Goal: Register for event/course

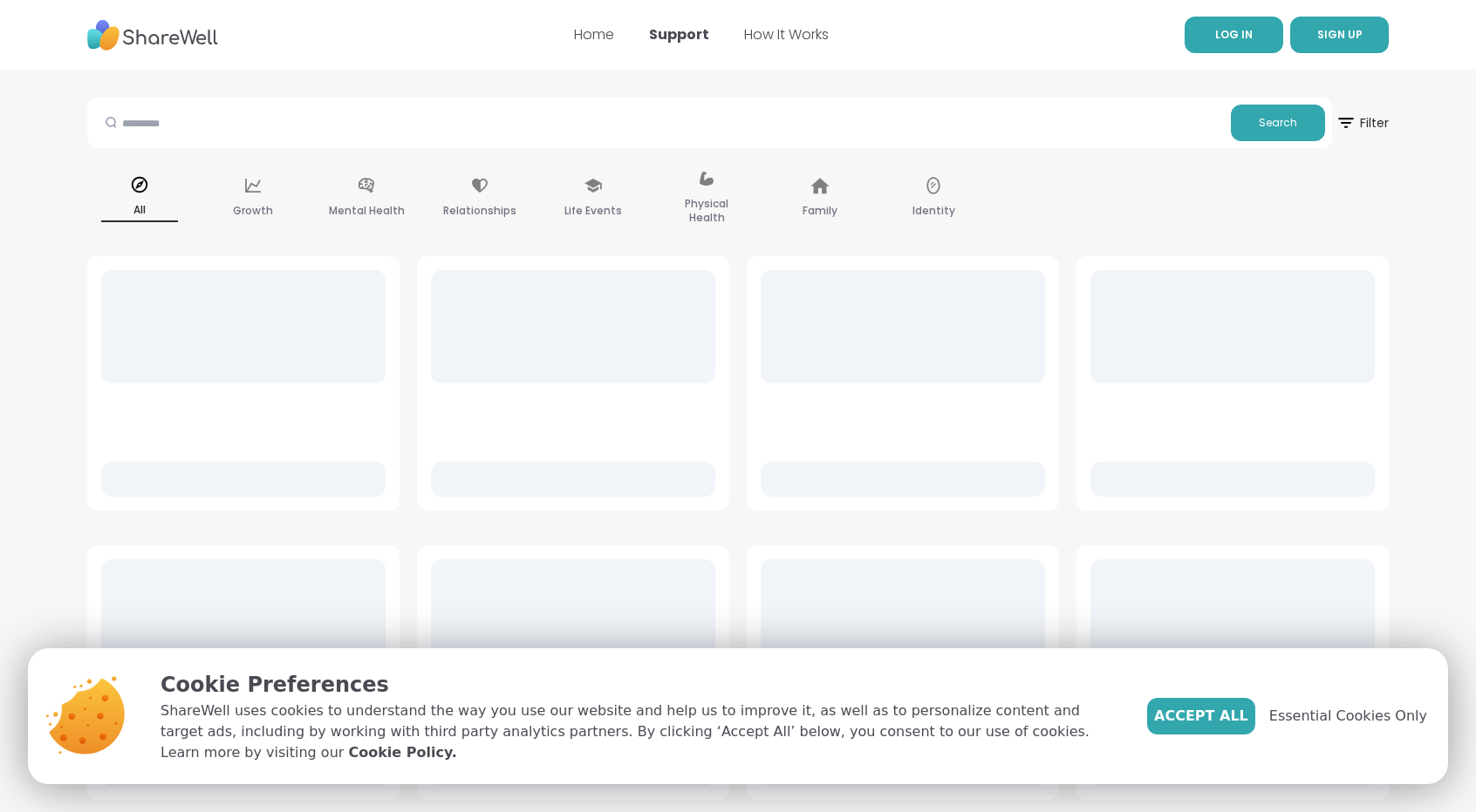
click at [1233, 45] on link "LOG IN" at bounding box center [1234, 35] width 99 height 37
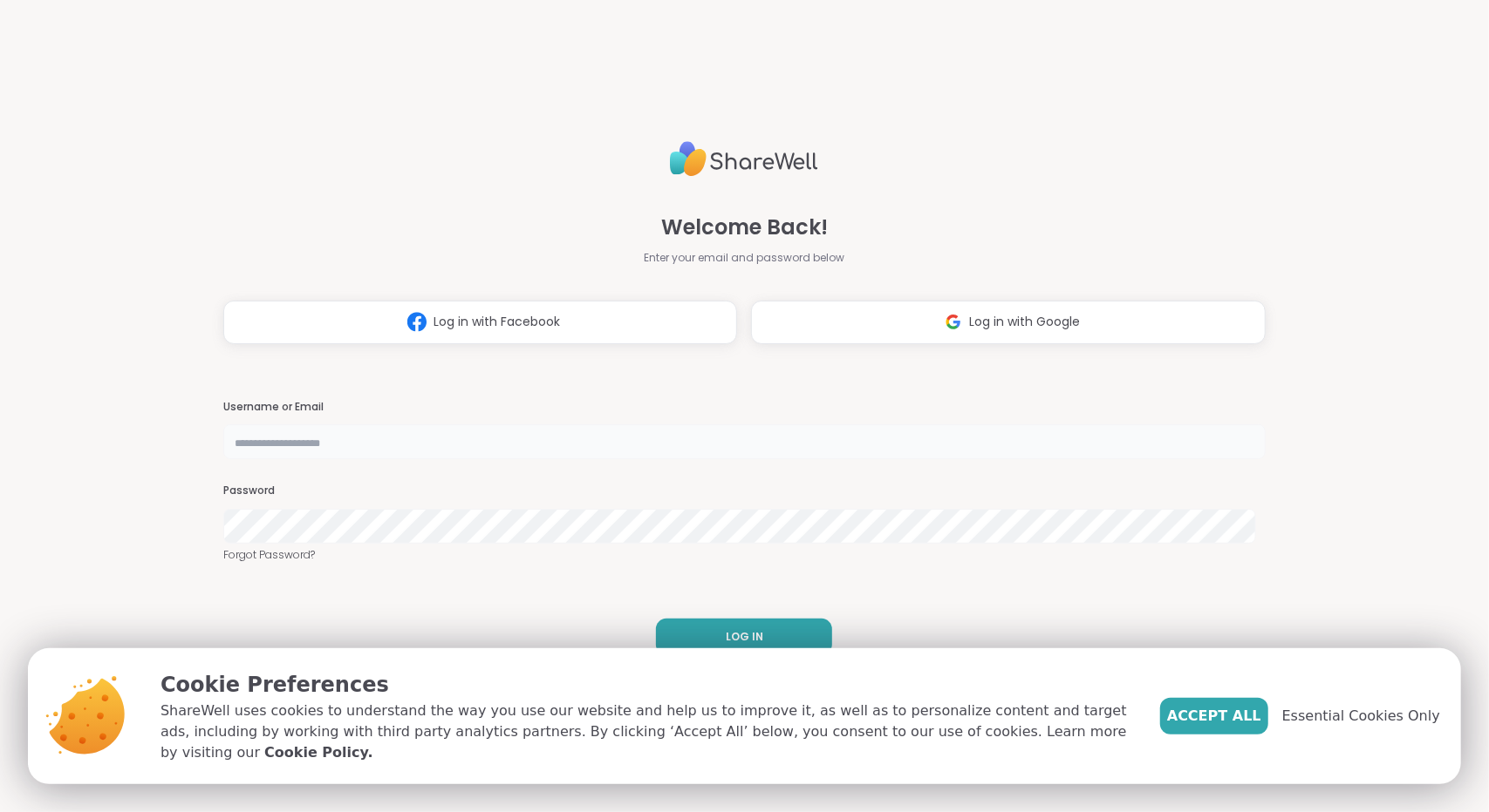
type input "**********"
click at [1246, 719] on span "Accept All" at bounding box center [1214, 717] width 95 height 21
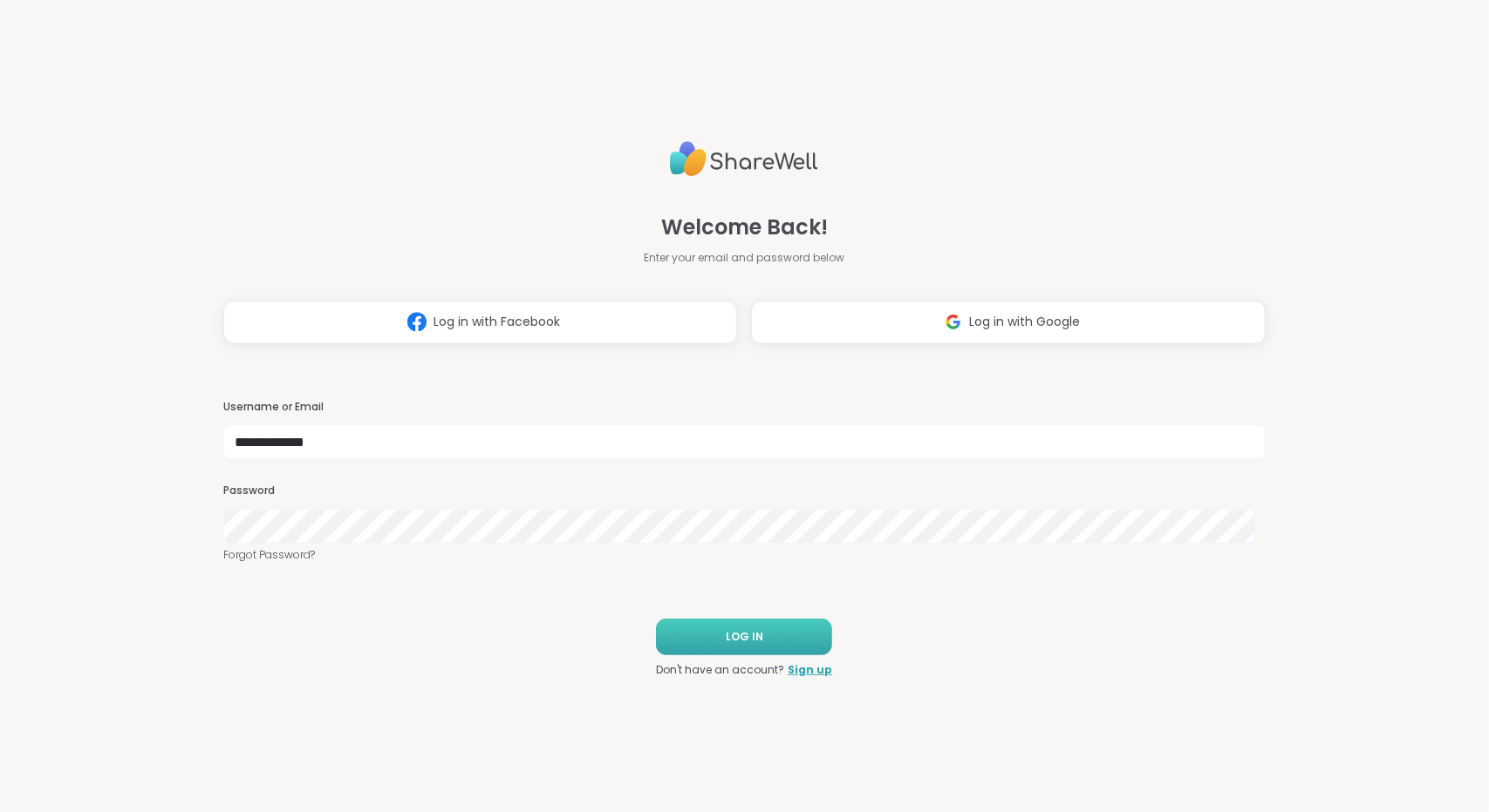
click at [771, 634] on button "LOG IN" at bounding box center [743, 637] width 176 height 37
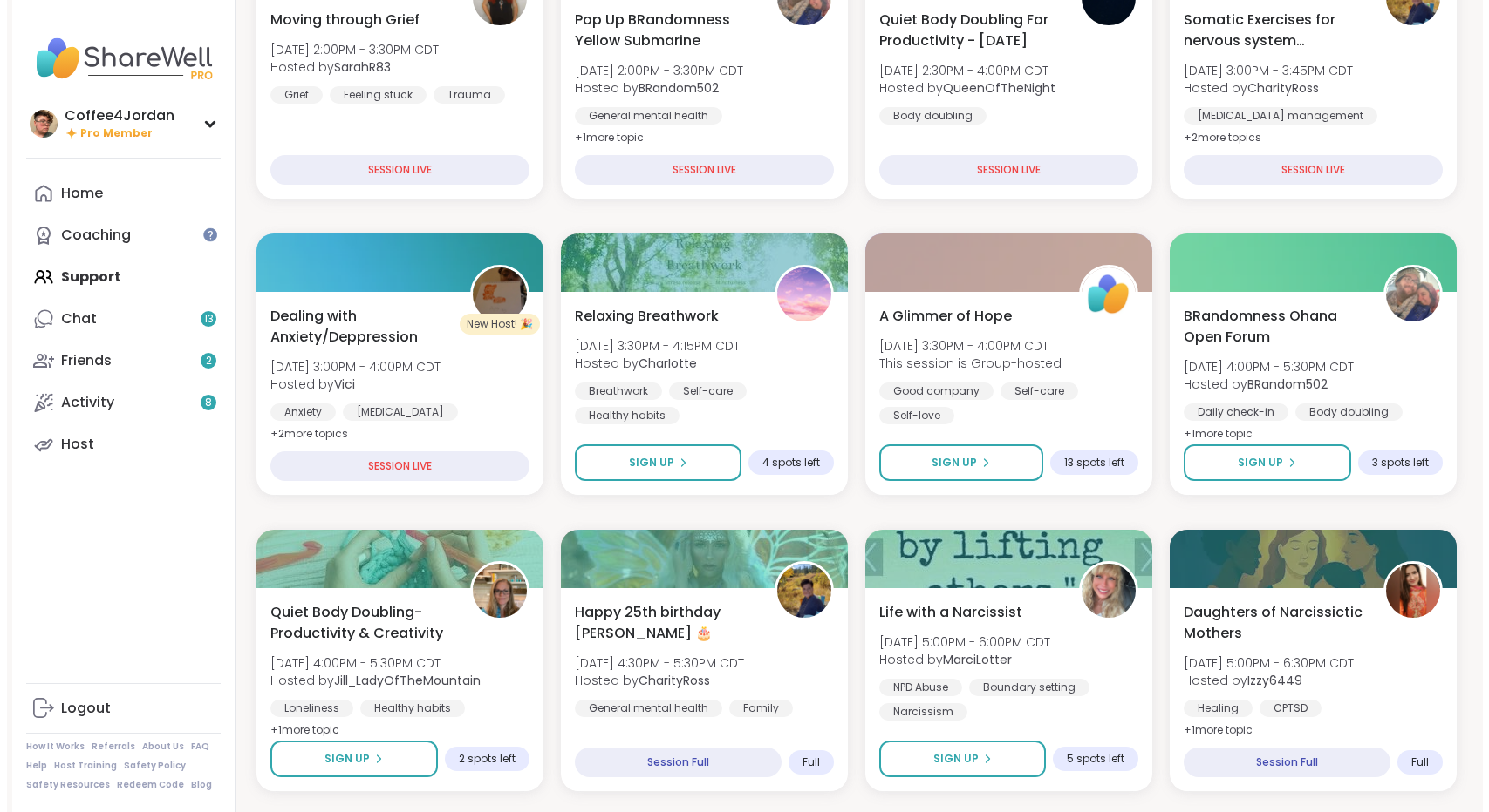
scroll to position [330, 0]
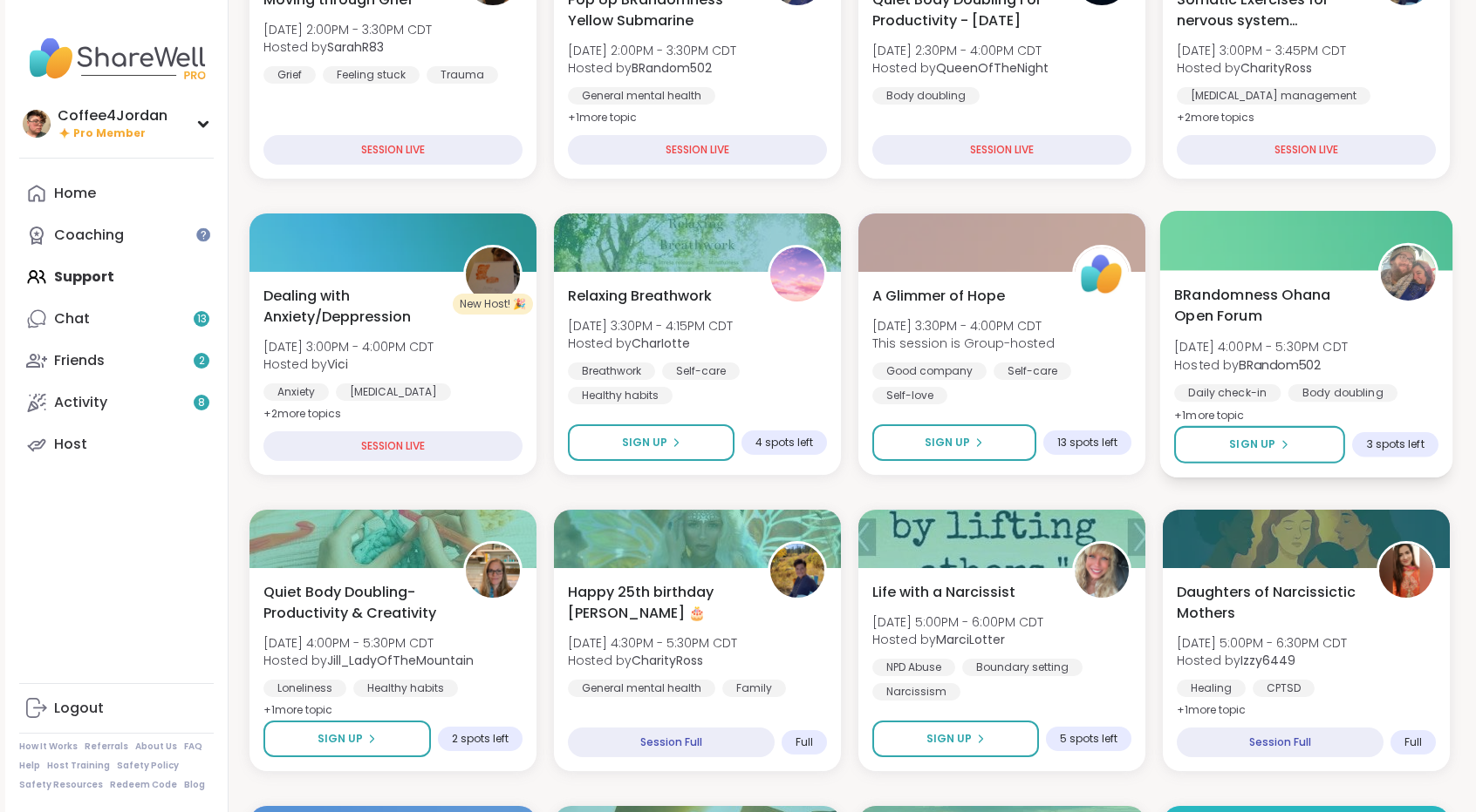
click at [1415, 377] on div "BRandomness Ohana Open Forum [DATE] 4:00PM - 5:30PM CDT Hosted by BRandom502 Da…" at bounding box center [1306, 355] width 264 height 142
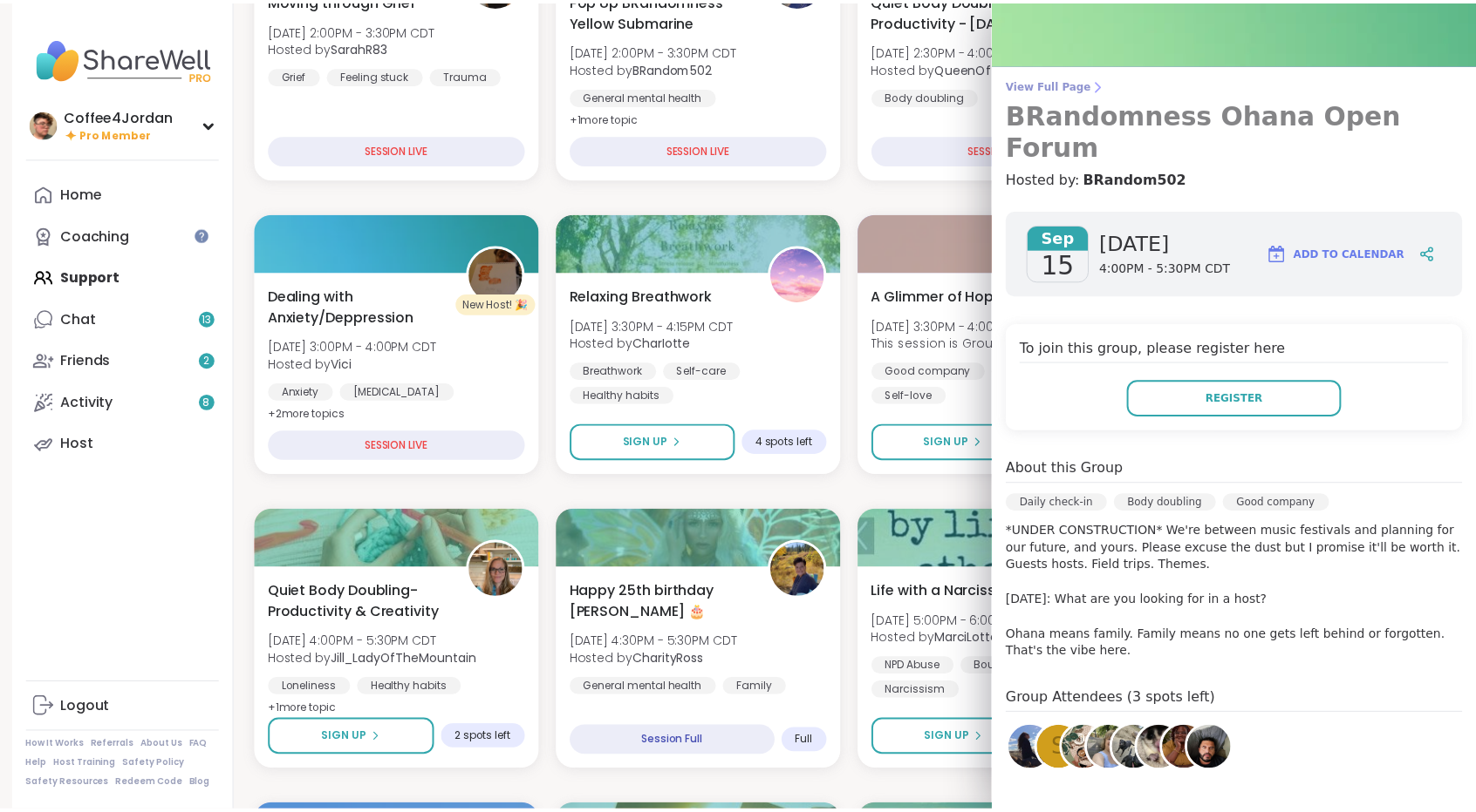
scroll to position [0, 0]
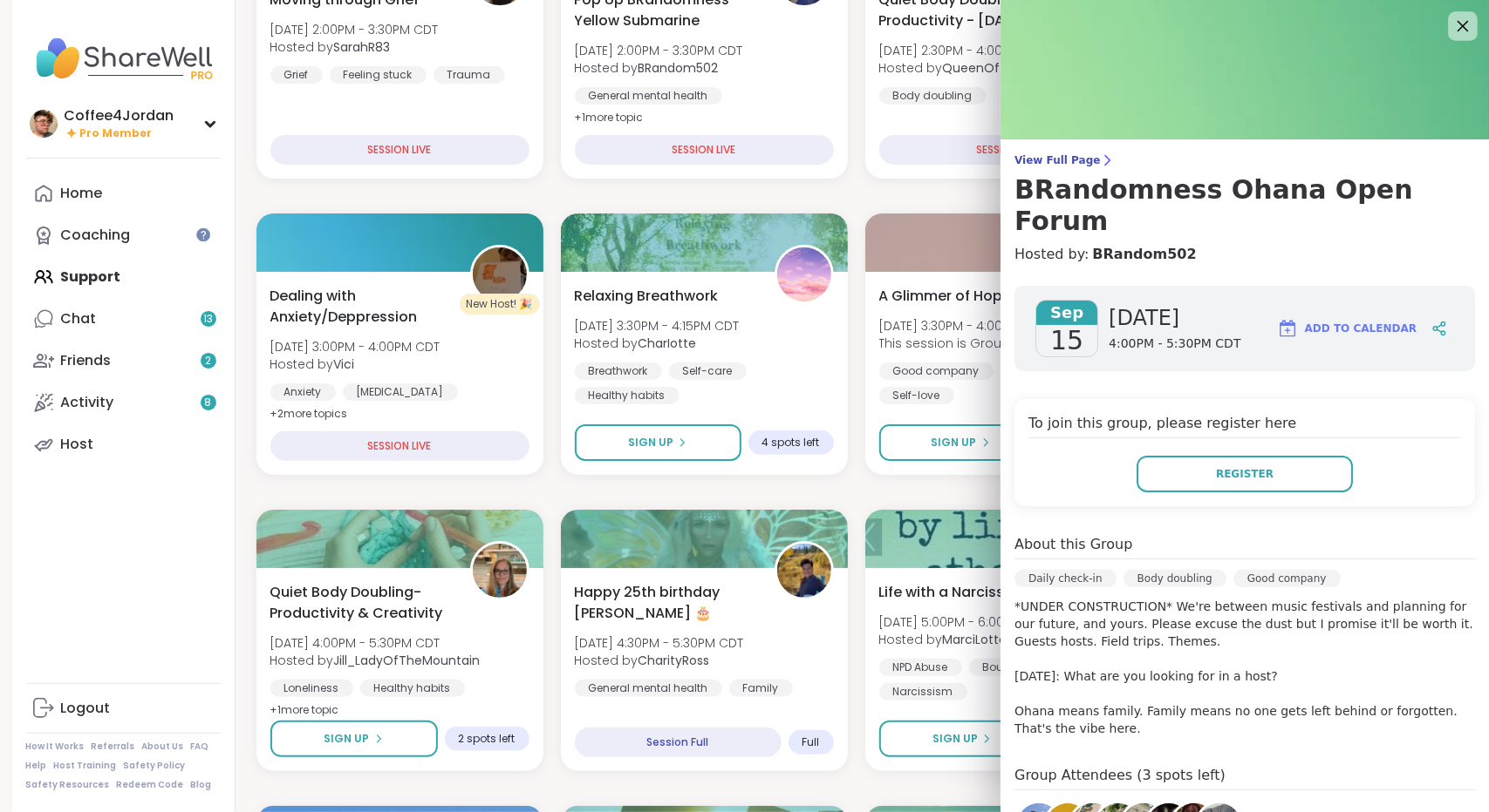
click at [1448, 39] on div at bounding box center [1463, 26] width 30 height 30
click at [1451, 25] on icon at bounding box center [1462, 25] width 22 height 22
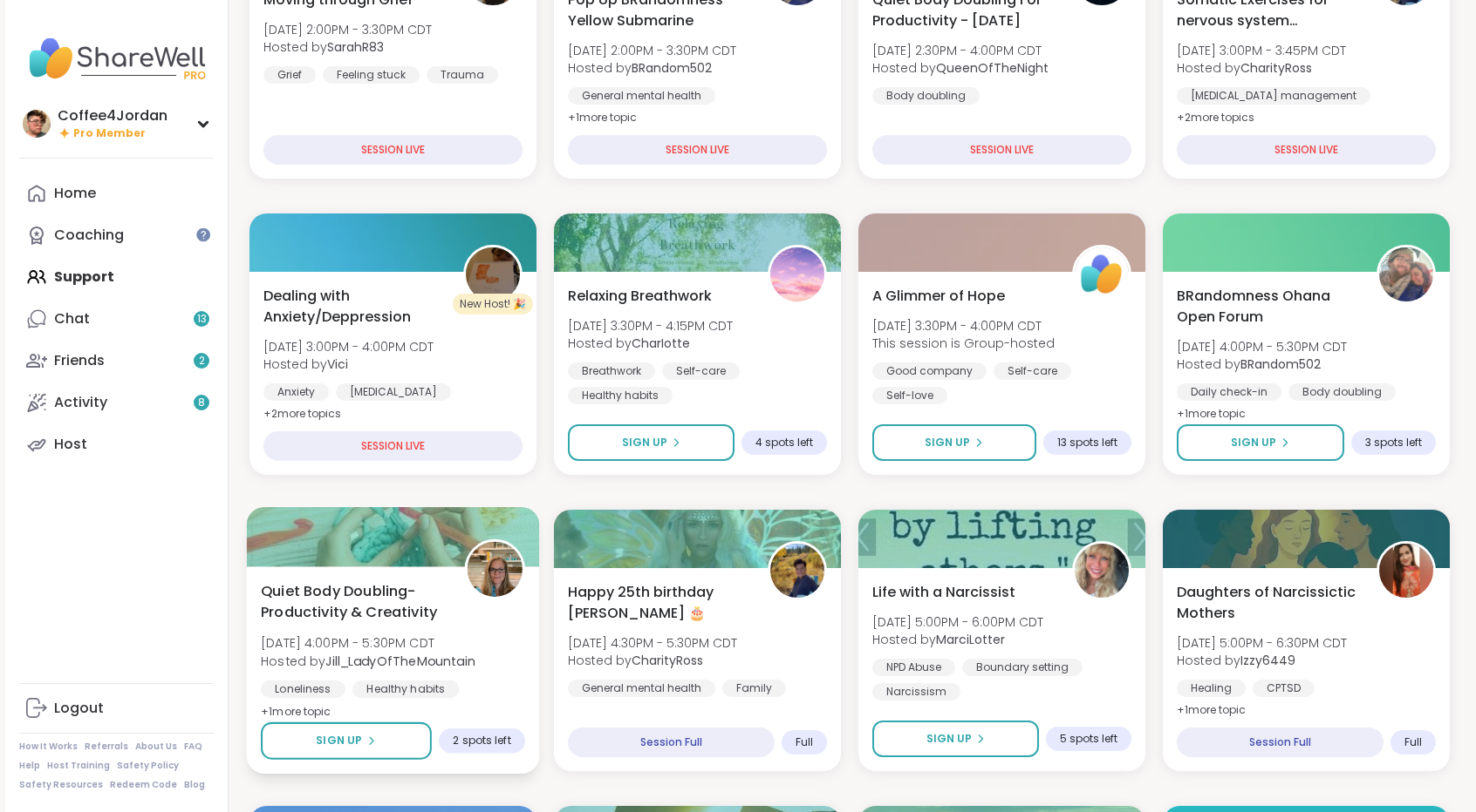
click at [466, 626] on div "Quiet Body Doubling- Productivity & Creativity [DATE] 4:00PM - 5:30PM CDT Hoste…" at bounding box center [393, 651] width 264 height 142
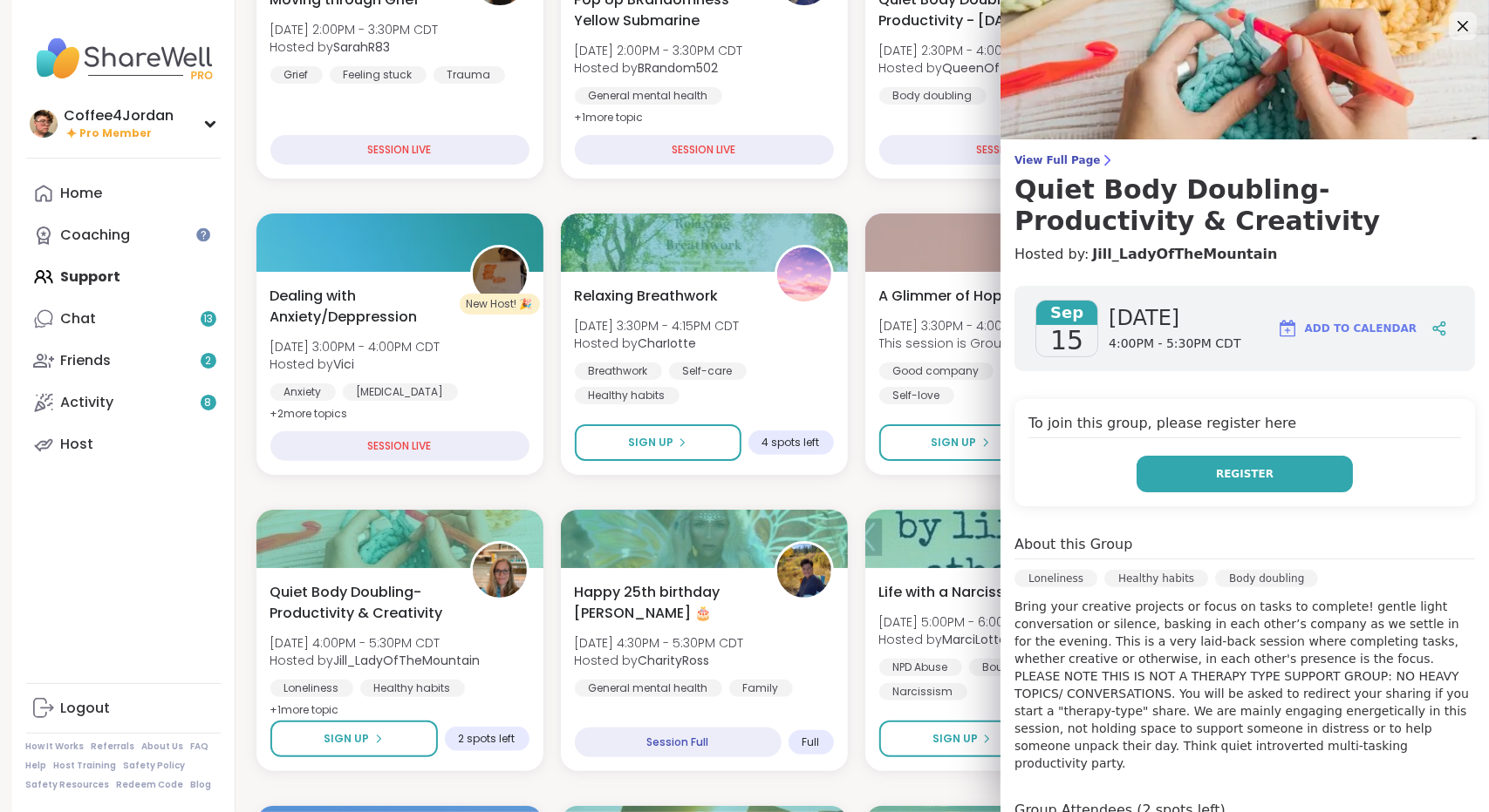
click at [1282, 474] on button "Register" at bounding box center [1244, 474] width 216 height 37
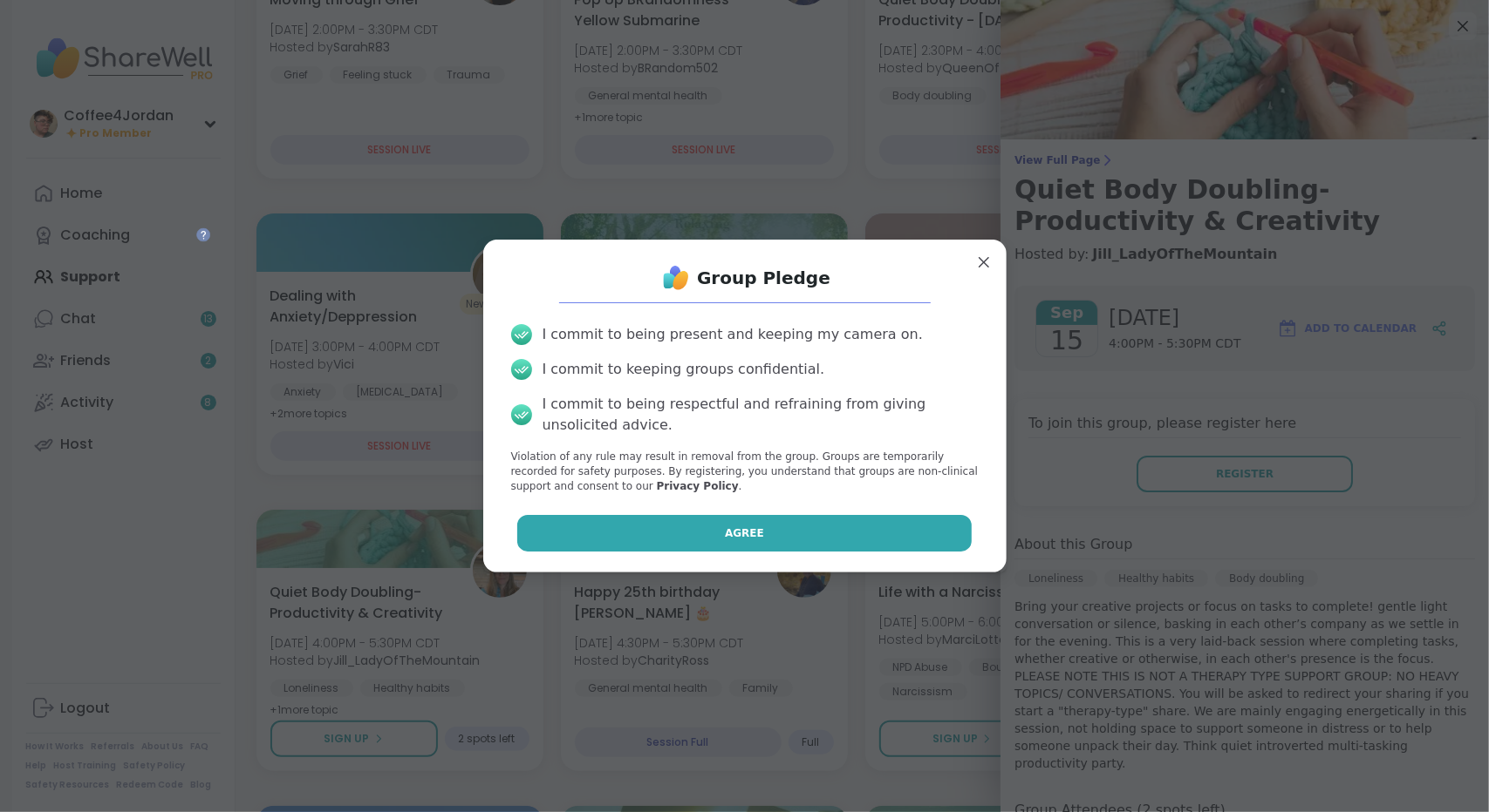
click at [898, 531] on button "Agree" at bounding box center [744, 534] width 454 height 37
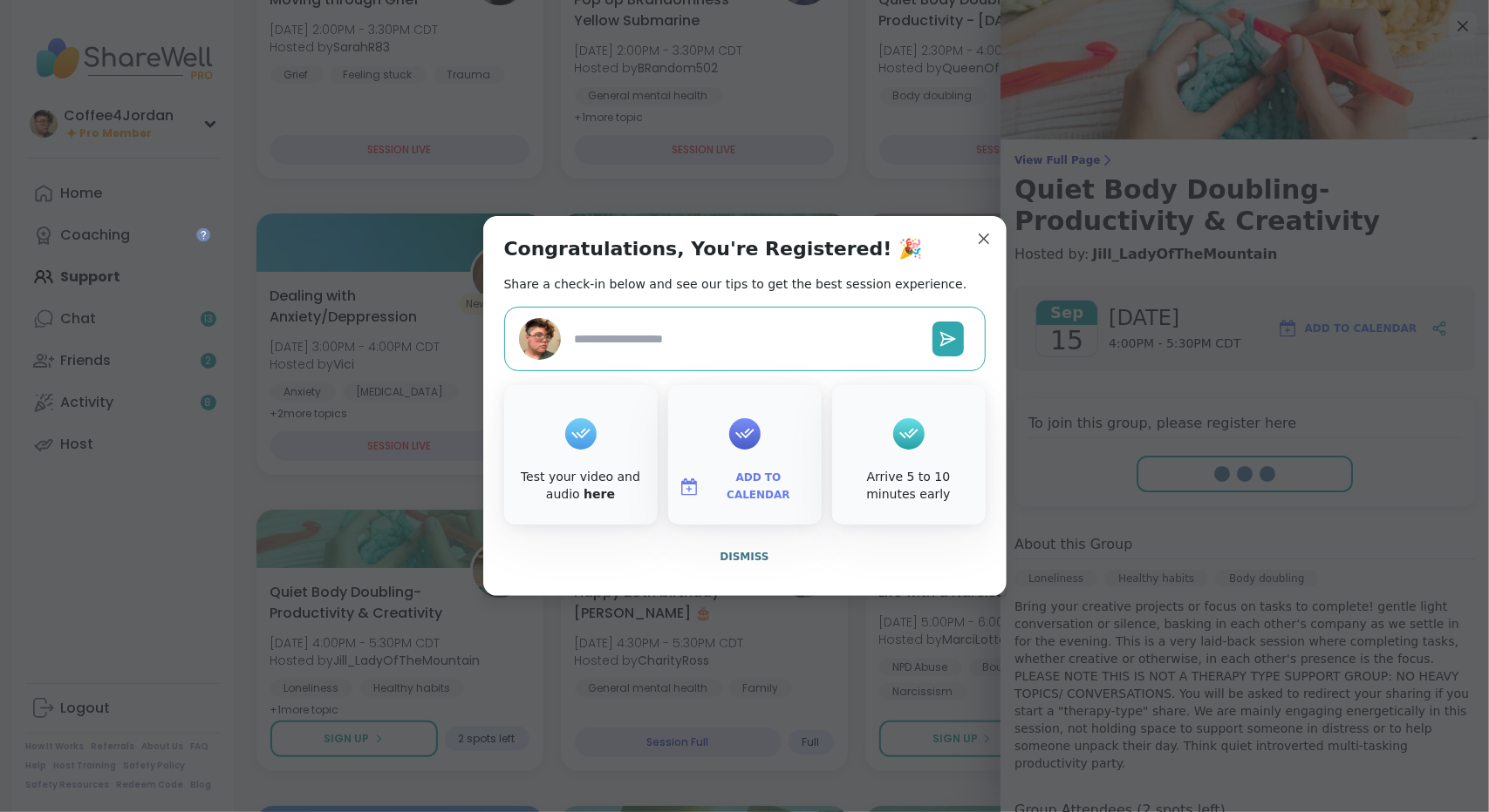
type textarea "*"
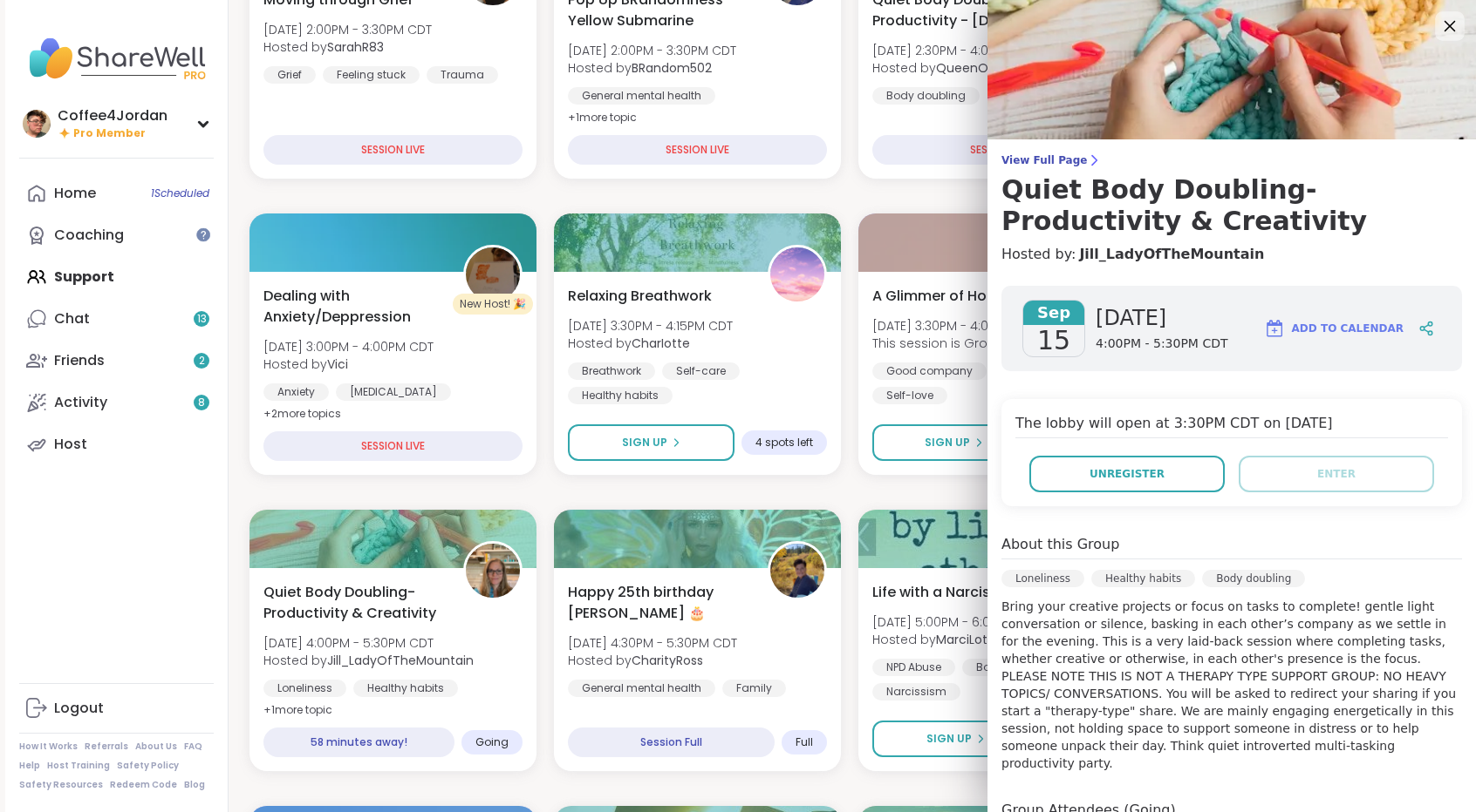
click at [1444, 22] on icon at bounding box center [1450, 26] width 11 height 11
